Goal: Information Seeking & Learning: Learn about a topic

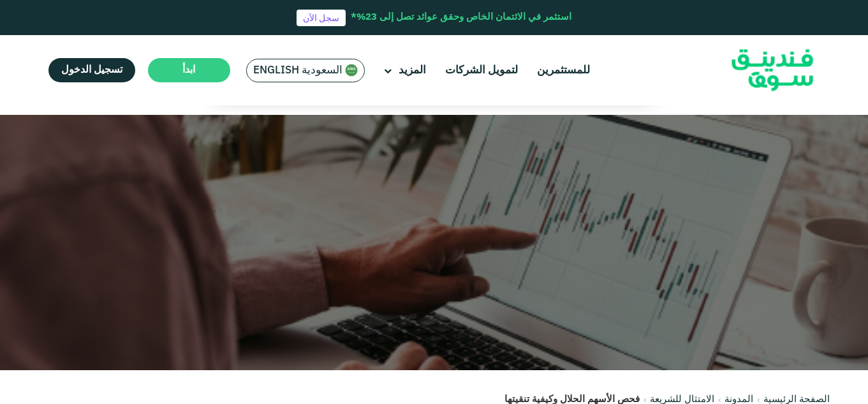
click at [313, 75] on span "السعودية English" at bounding box center [297, 70] width 89 height 15
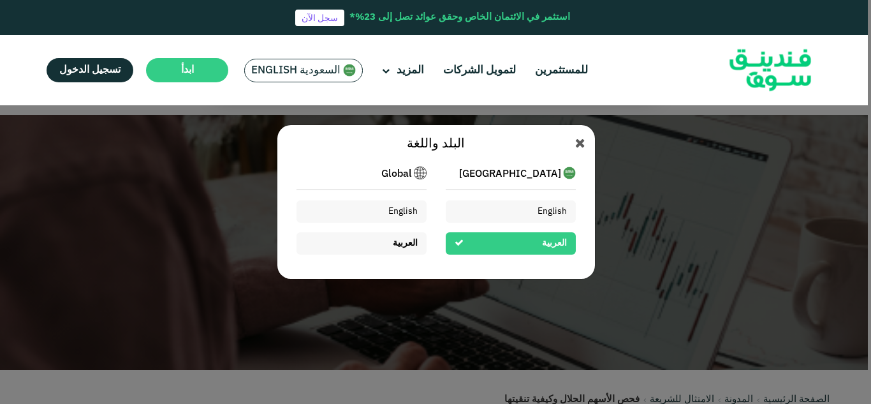
click at [388, 244] on div "العربية" at bounding box center [362, 243] width 130 height 22
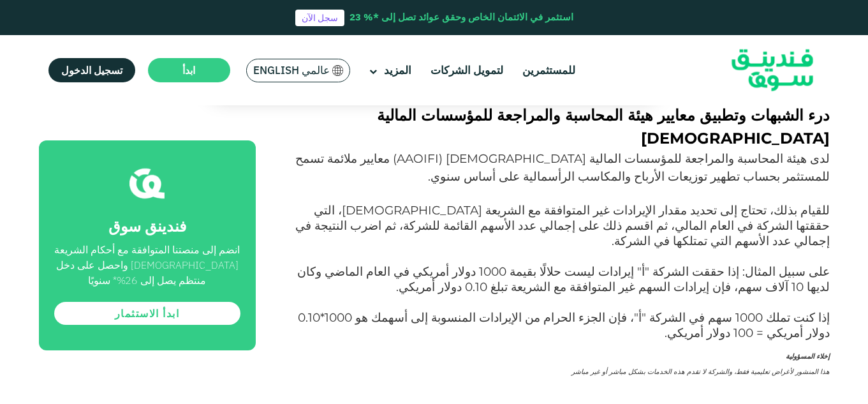
scroll to position [1977, 0]
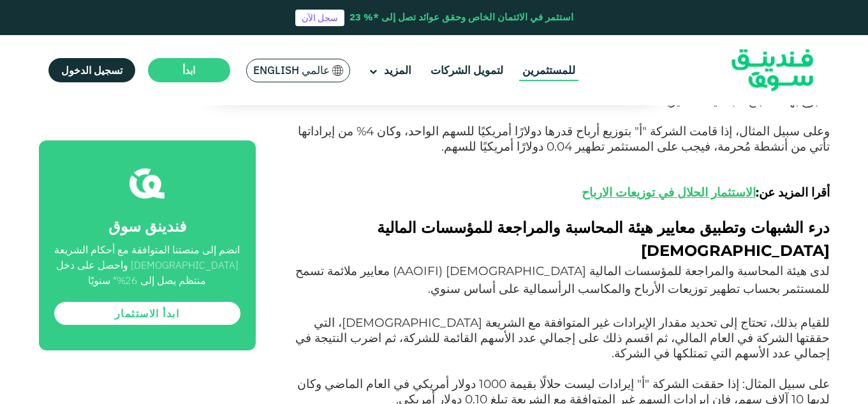
click at [544, 66] on link "للمستثمرين" at bounding box center [548, 70] width 59 height 21
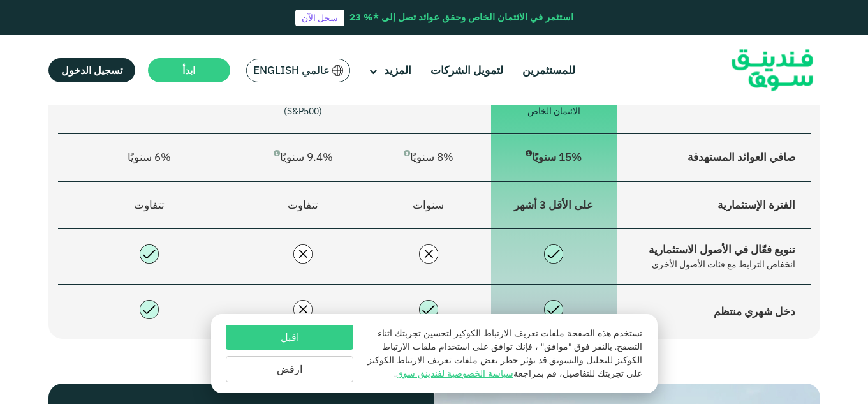
scroll to position [893, 0]
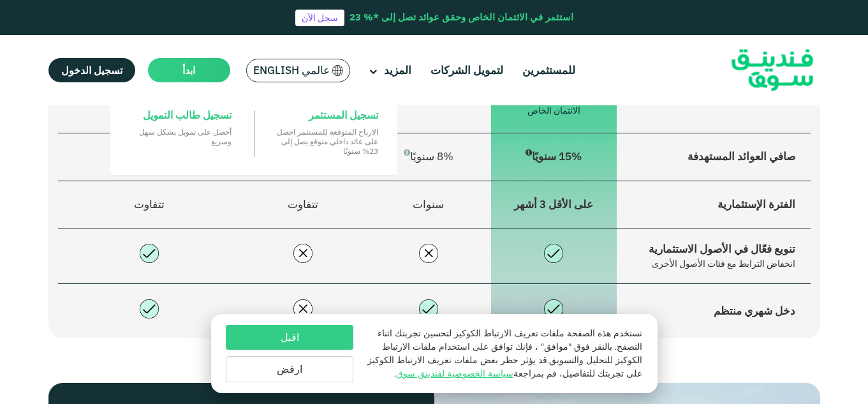
click at [182, 73] on span "ابدأ" at bounding box center [188, 70] width 13 height 13
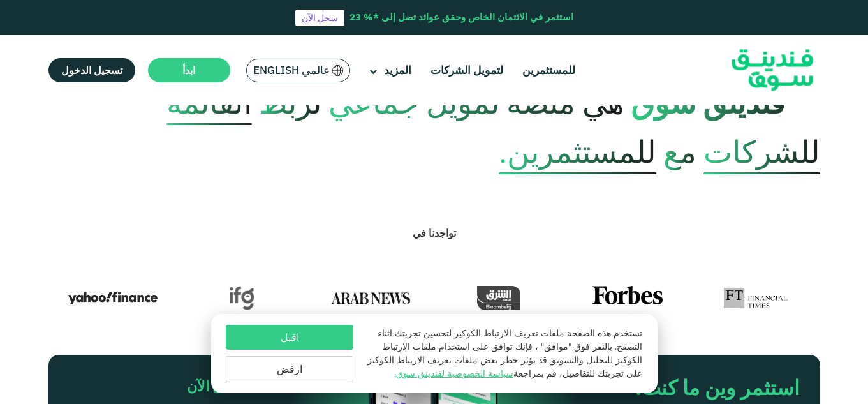
scroll to position [510, 0]
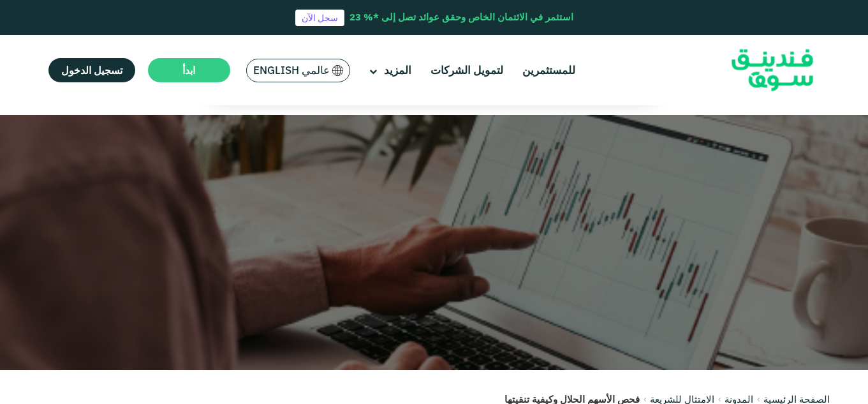
scroll to position [1977, 0]
